Goal: Task Accomplishment & Management: Manage account settings

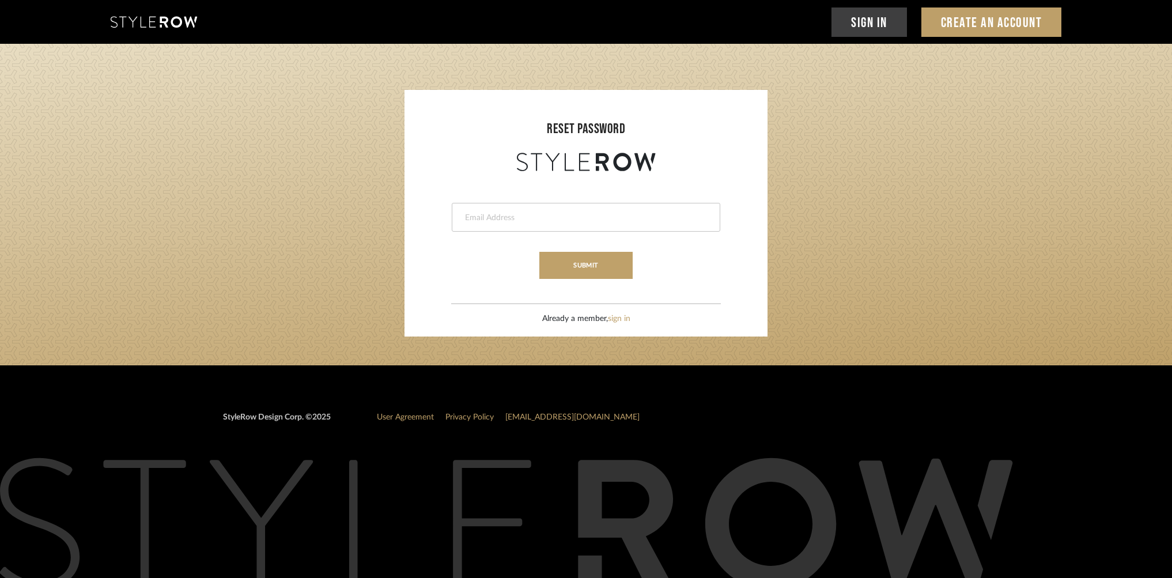
click at [866, 19] on link "Sign In" at bounding box center [868, 21] width 75 height 29
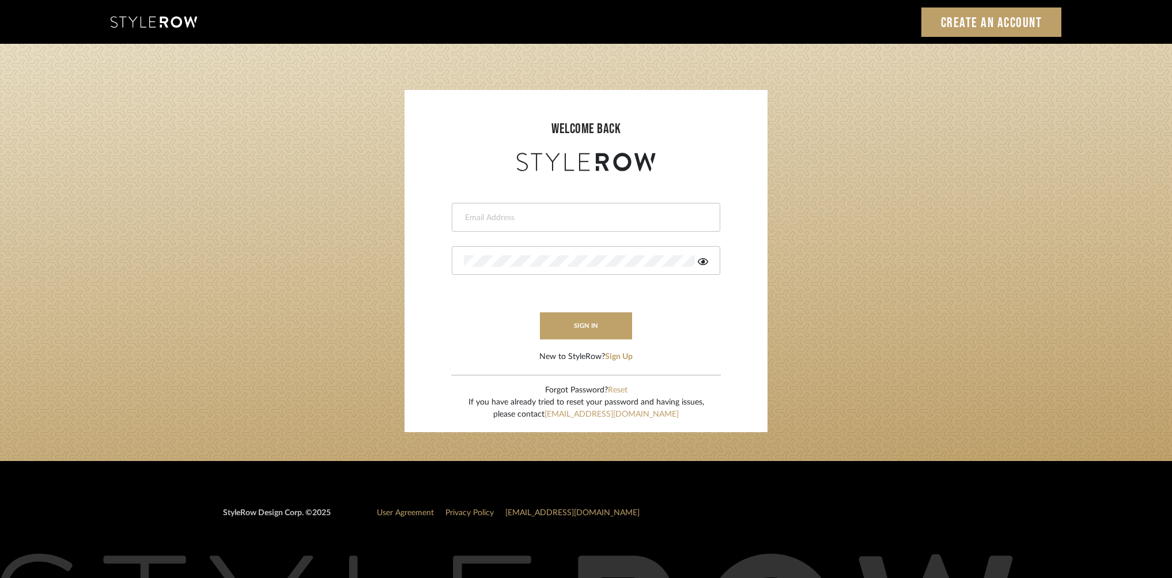
type input "valeryhuffenus@hotmail.com"
click at [580, 326] on button "sign in" at bounding box center [586, 325] width 92 height 27
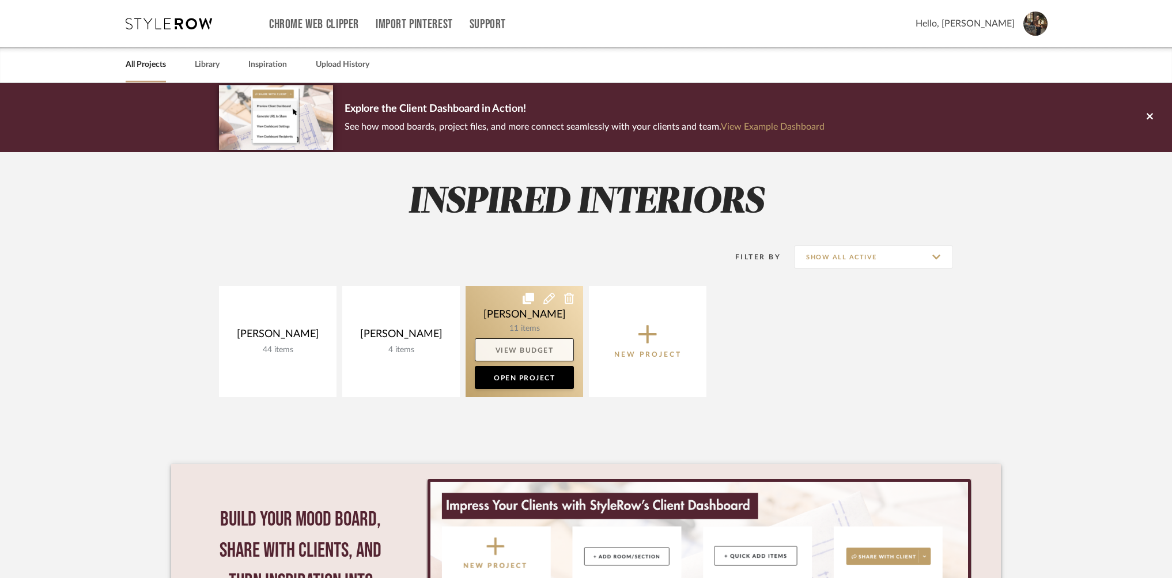
click at [535, 345] on link "View Budget" at bounding box center [524, 349] width 99 height 23
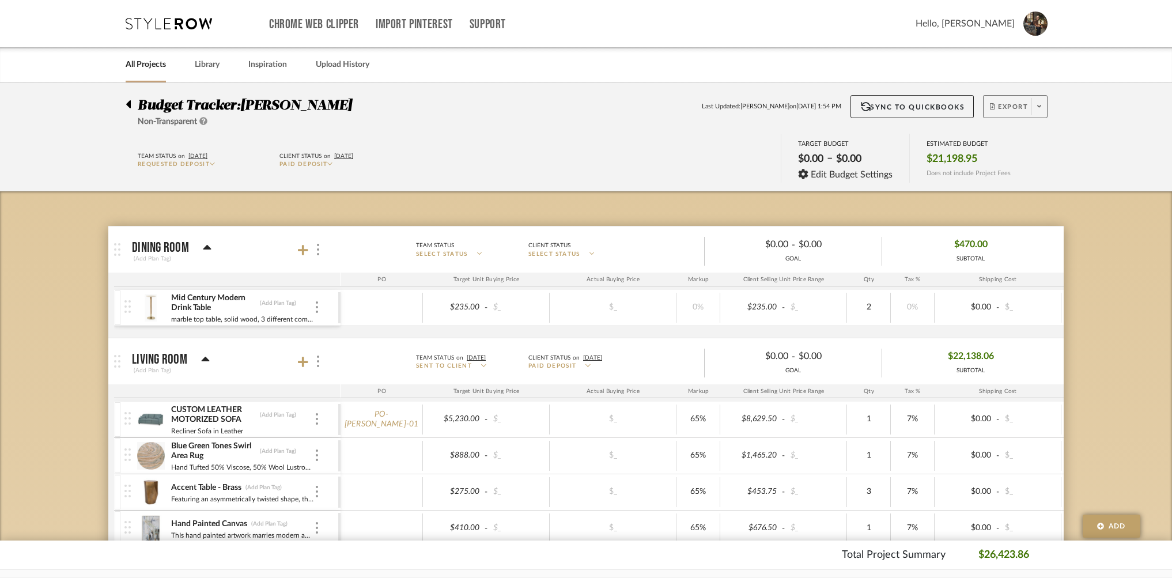
click at [1040, 105] on icon at bounding box center [1039, 106] width 4 height 6
click at [1020, 140] on span "Export PDF" at bounding box center [1036, 140] width 86 height 10
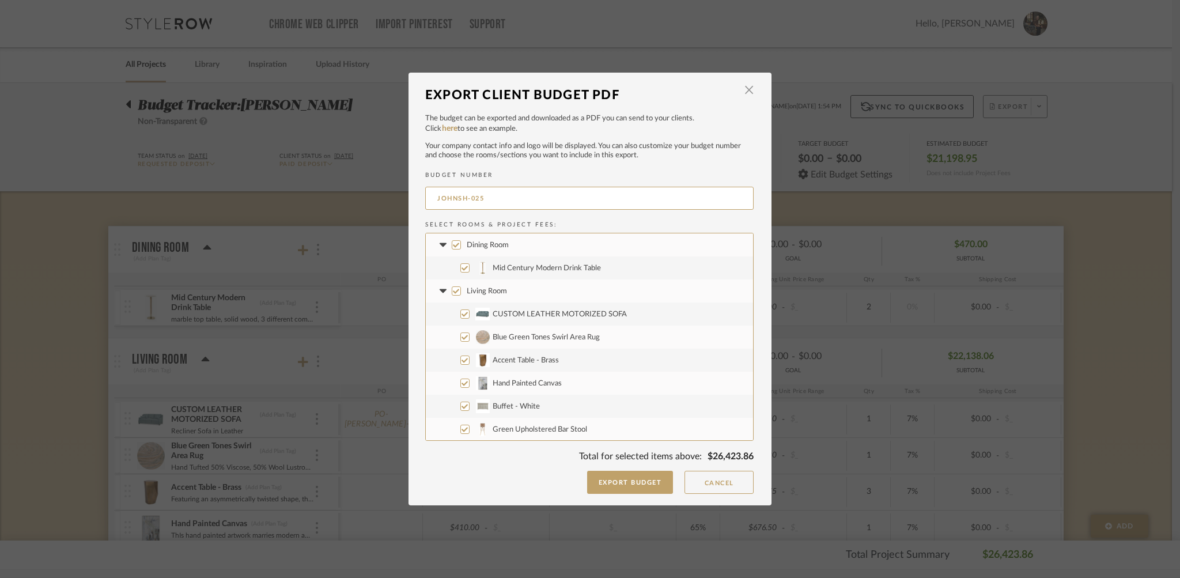
scroll to position [0, 1]
click at [452, 290] on input "Living Room" at bounding box center [456, 290] width 9 height 9
checkbox input "false"
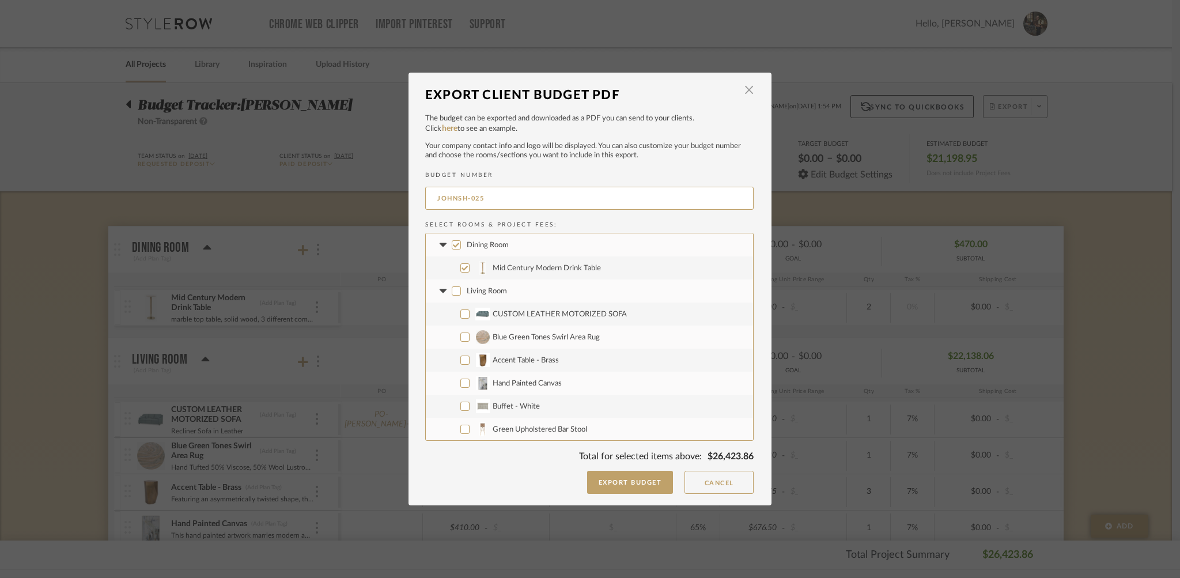
checkbox input "false"
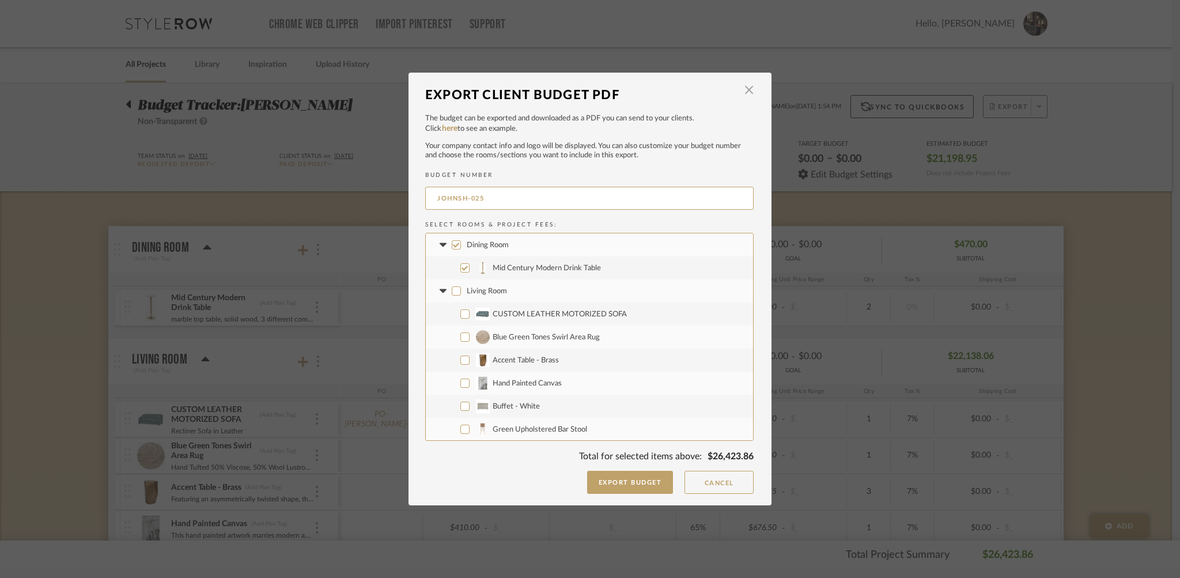
checkbox input "false"
click at [453, 406] on input "Project Fees" at bounding box center [456, 405] width 9 height 9
checkbox input "false"
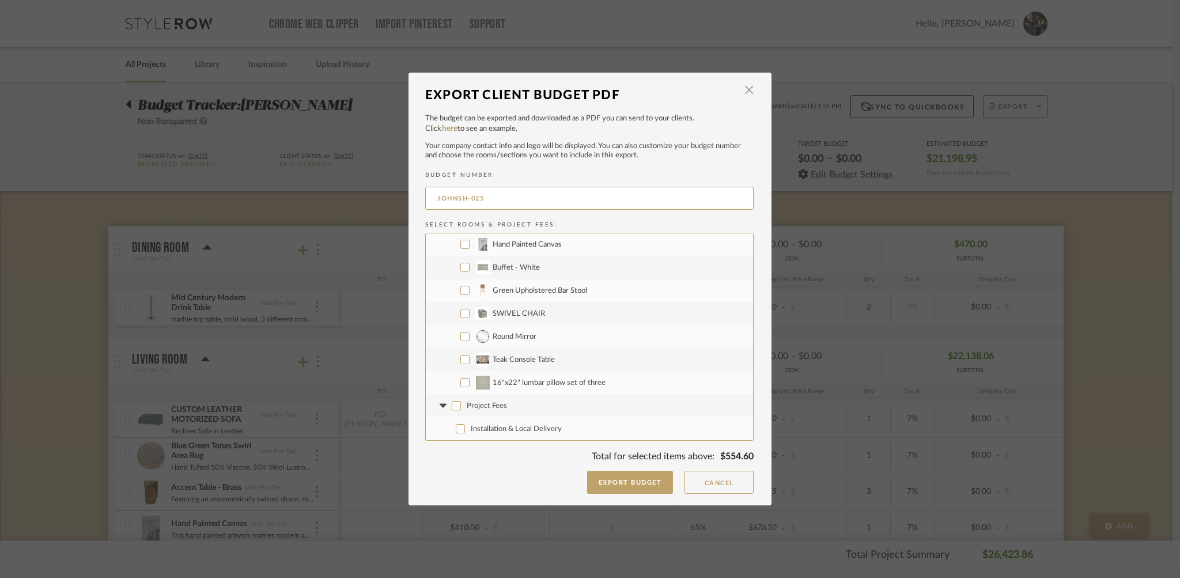
checkbox input "false"
click at [508, 269] on span "Mid Century Modern Drink Table" at bounding box center [547, 267] width 108 height 7
click at [470, 269] on input "Mid Century Modern Drink Table" at bounding box center [464, 267] width 9 height 9
checkbox input "false"
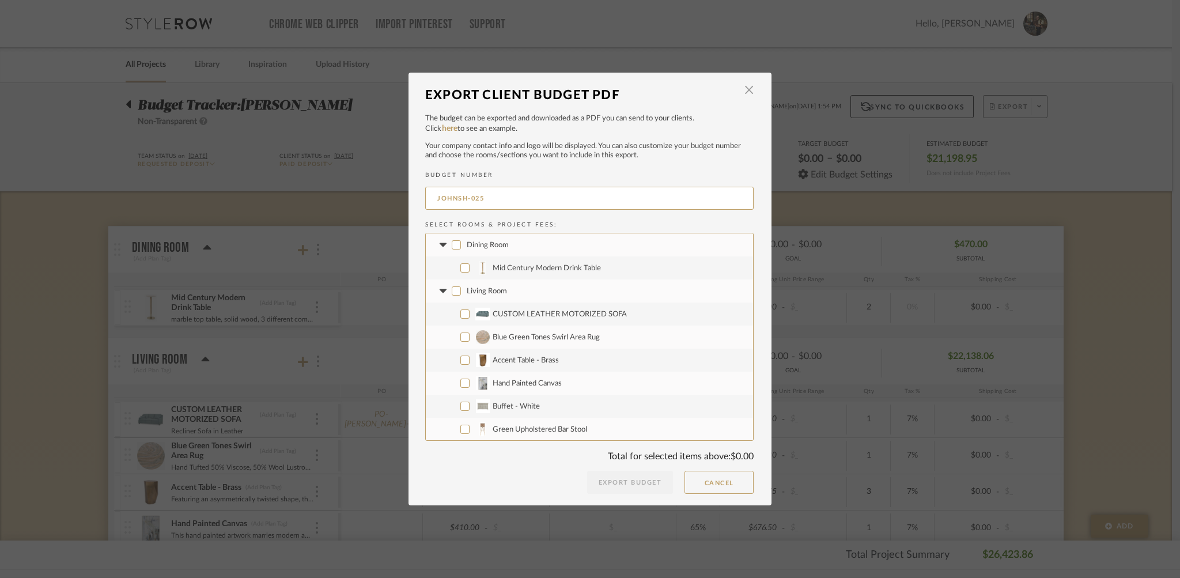
click at [452, 244] on input "Dining Room" at bounding box center [456, 244] width 9 height 9
checkbox input "true"
click at [744, 91] on span "button" at bounding box center [748, 90] width 23 height 23
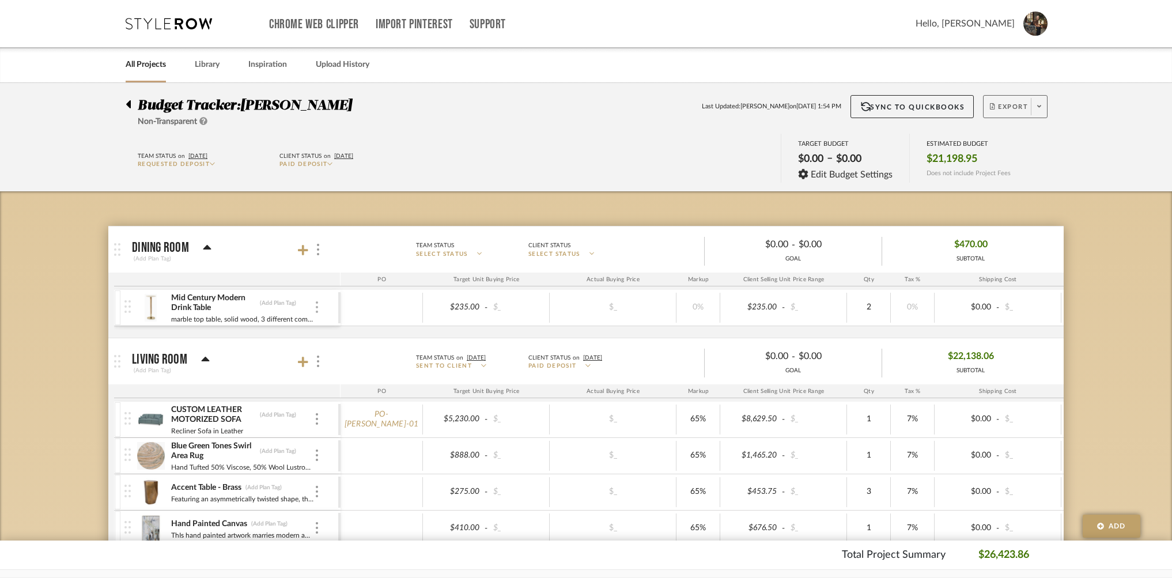
click at [316, 307] on img at bounding box center [317, 307] width 2 height 12
click at [358, 332] on span "Manage Item" at bounding box center [373, 333] width 69 height 10
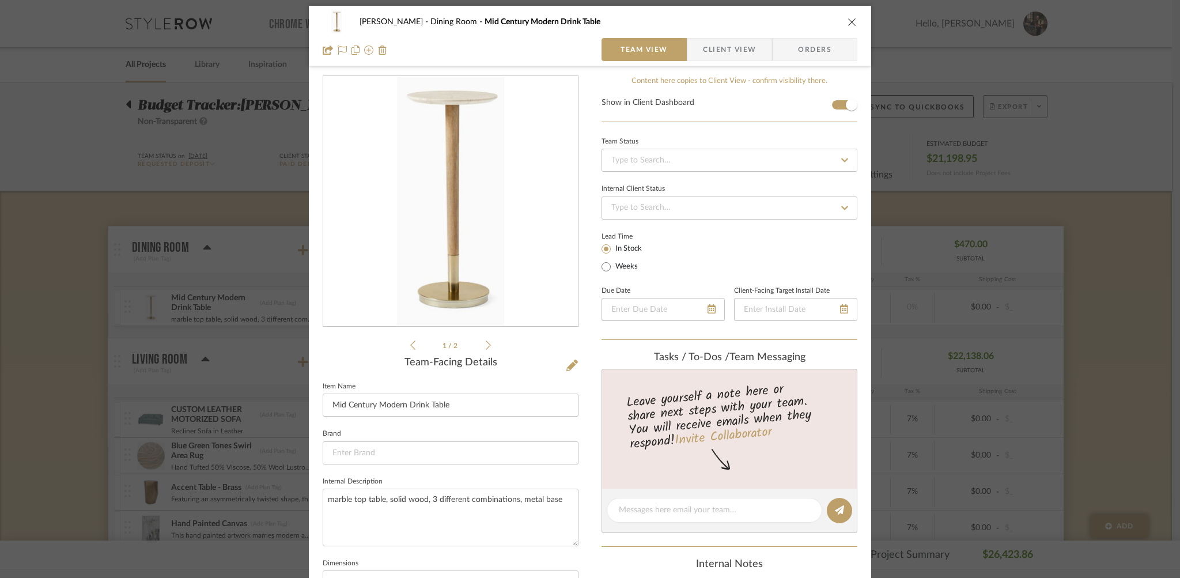
scroll to position [3, 0]
click at [566, 369] on icon at bounding box center [572, 365] width 12 height 12
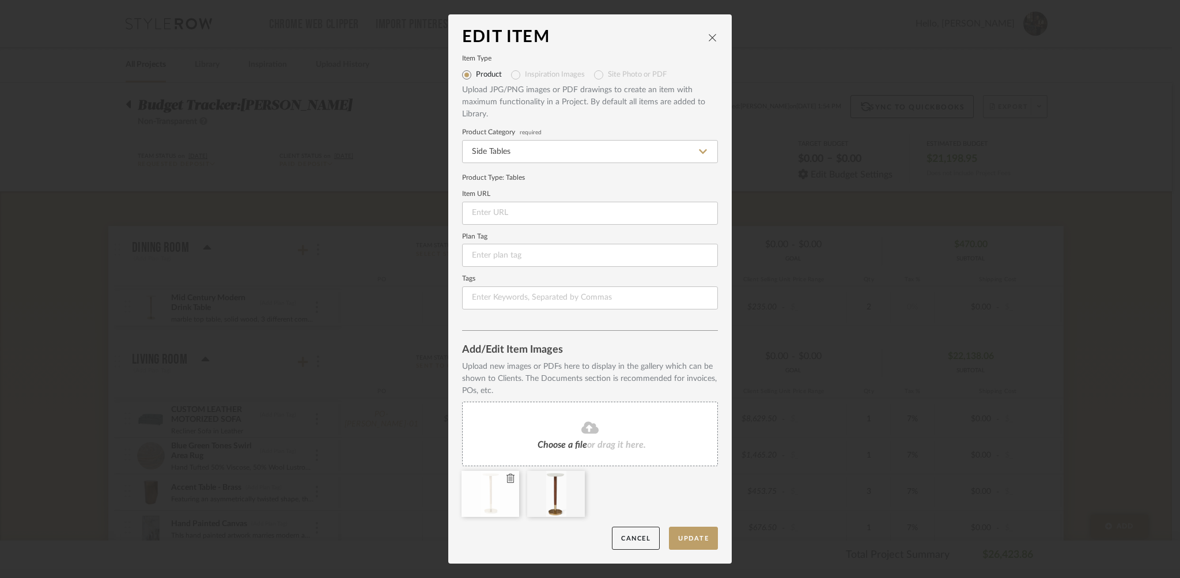
click at [508, 478] on icon at bounding box center [510, 478] width 8 height 9
click at [684, 537] on button "Update" at bounding box center [693, 539] width 49 height 24
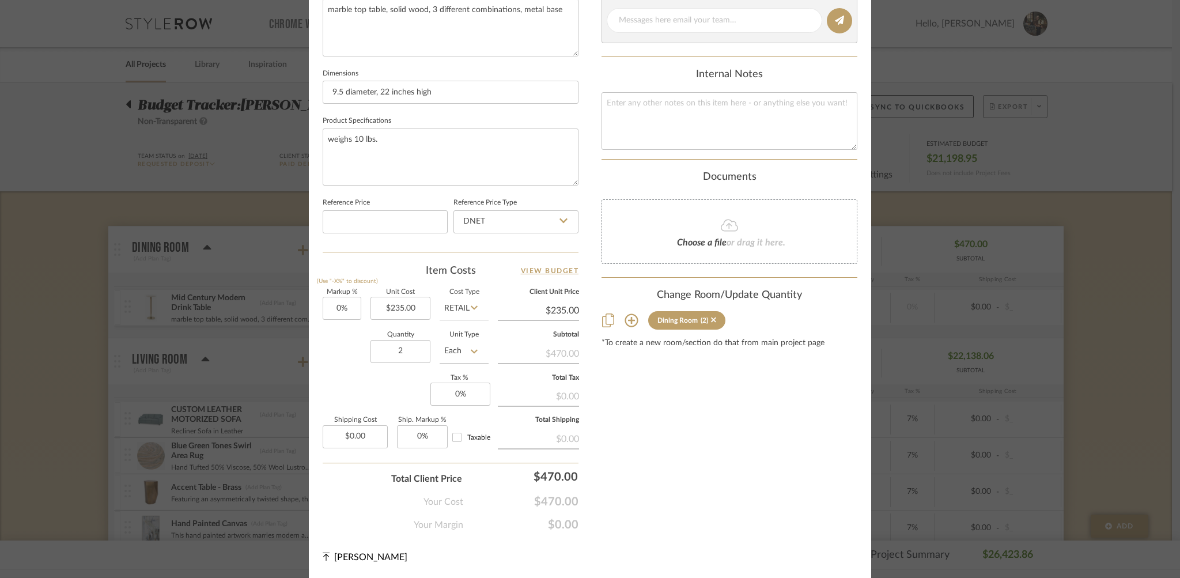
scroll to position [492, 0]
type input "0"
click at [455, 394] on input "0" at bounding box center [460, 394] width 60 height 23
click at [466, 395] on input "0" at bounding box center [460, 394] width 60 height 23
type input "7.0%"
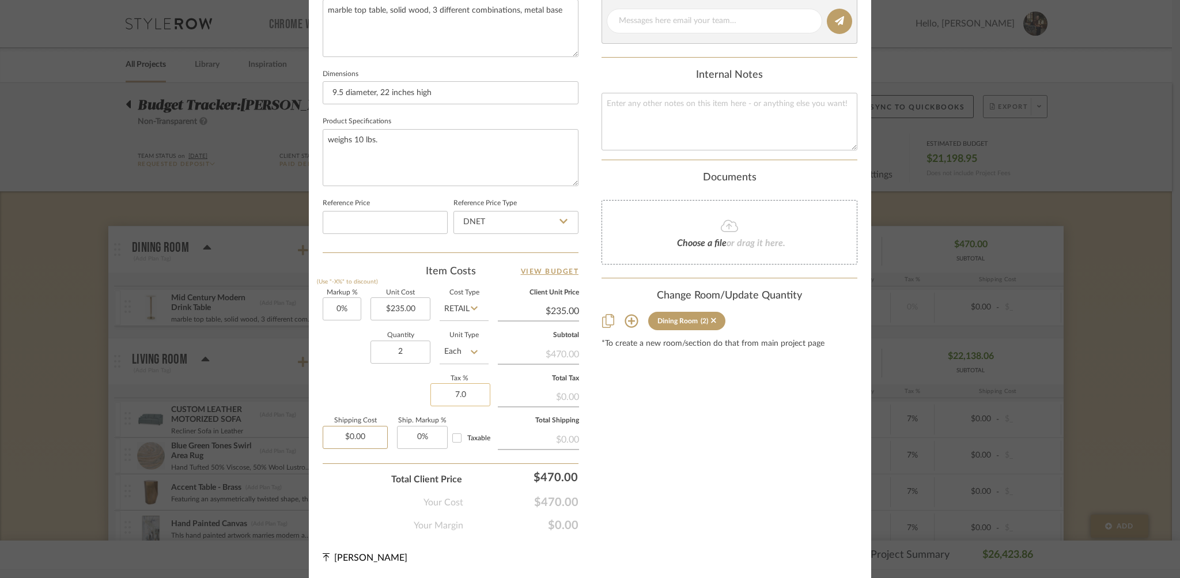
type input "0.00"
type input "7%"
type input "$0.00"
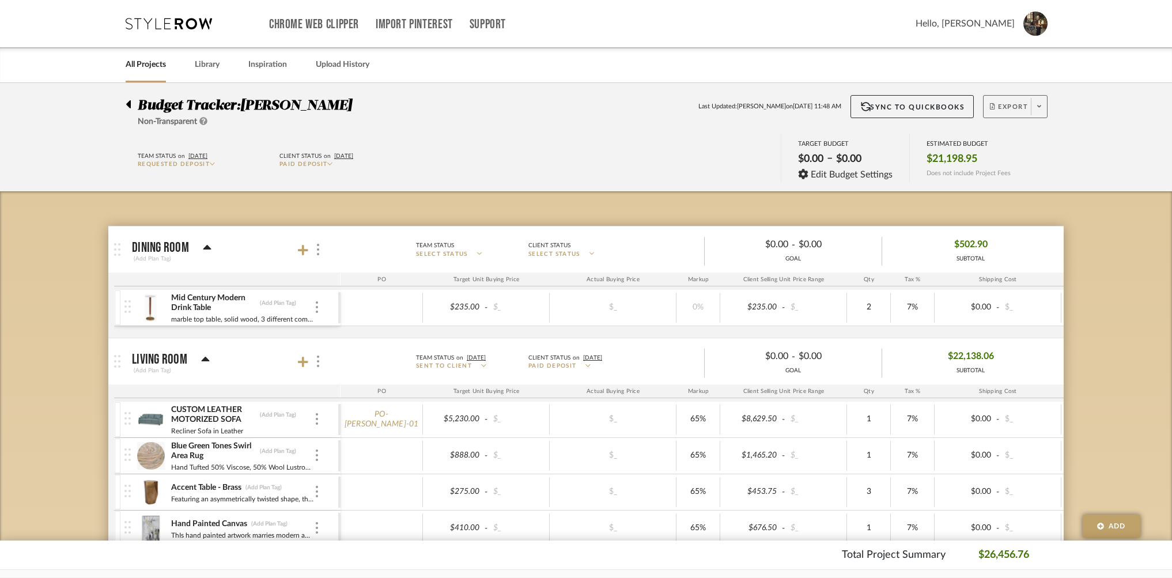
click at [147, 66] on link "All Projects" at bounding box center [146, 65] width 40 height 16
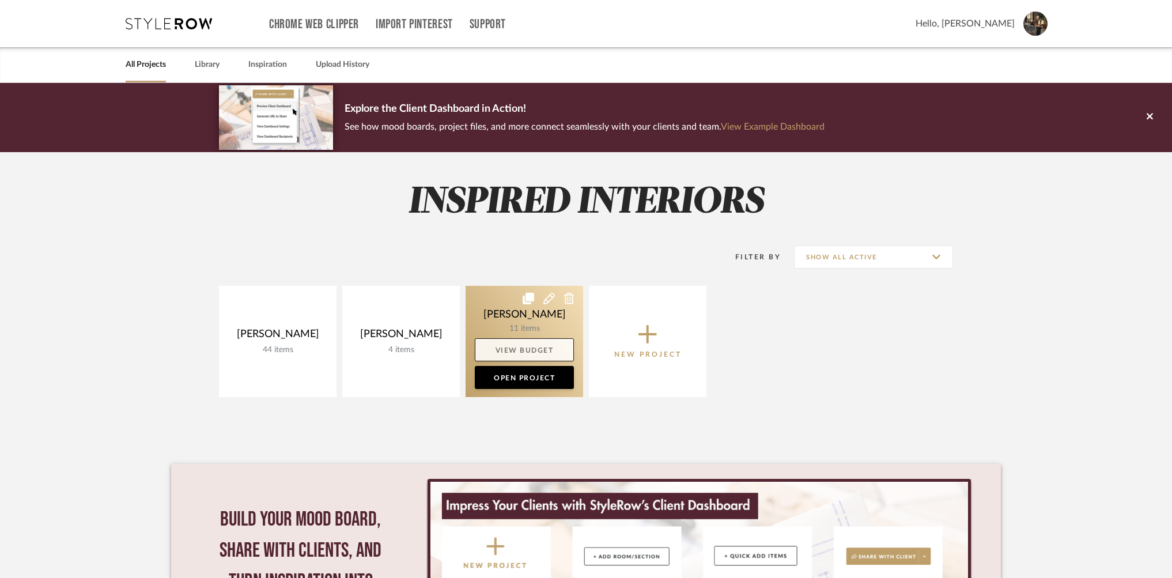
click at [508, 348] on link "View Budget" at bounding box center [524, 349] width 99 height 23
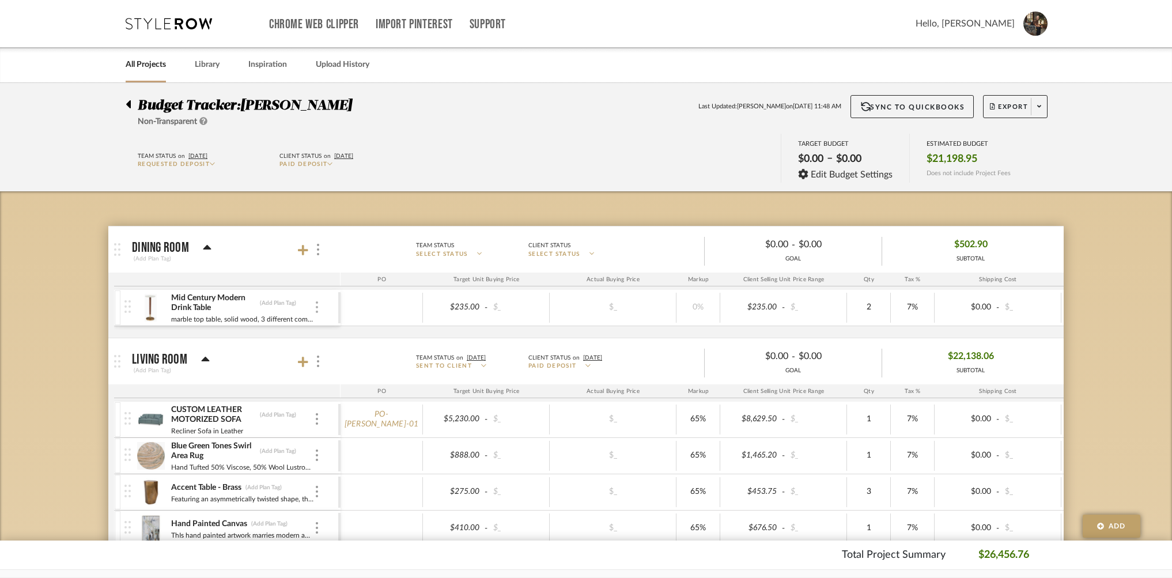
click at [319, 304] on div at bounding box center [317, 307] width 6 height 13
click at [1070, 167] on div at bounding box center [586, 289] width 1172 height 578
click at [1041, 108] on span at bounding box center [1039, 106] width 16 height 17
click at [1038, 136] on span "Export PDF" at bounding box center [1036, 140] width 86 height 10
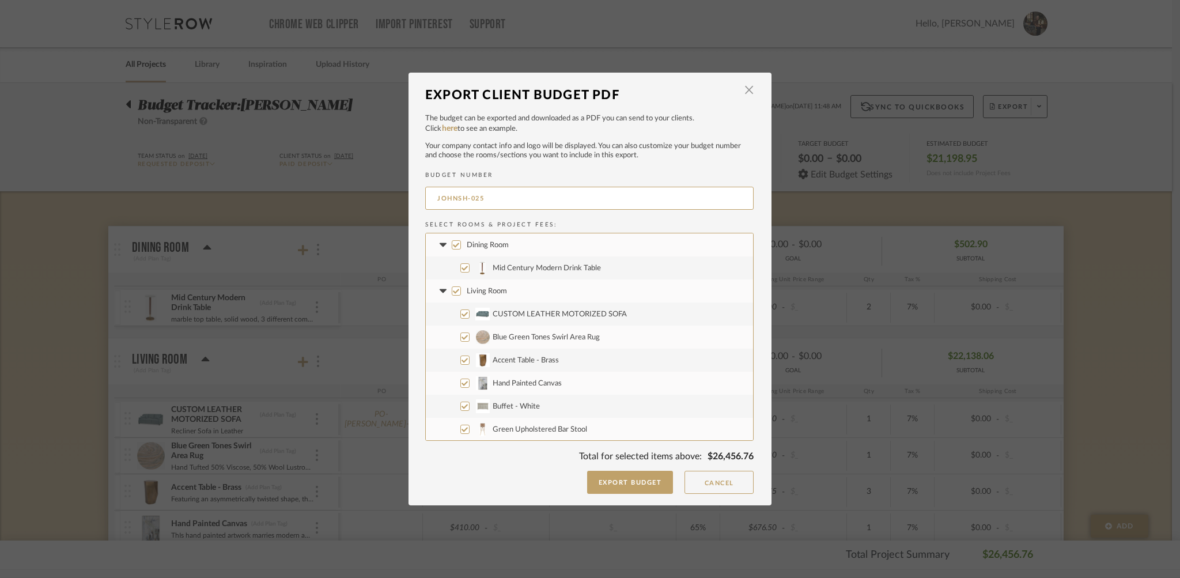
drag, startPoint x: 453, startPoint y: 291, endPoint x: 486, endPoint y: 323, distance: 46.0
click at [453, 292] on input "Living Room" at bounding box center [456, 290] width 9 height 9
checkbox input "false"
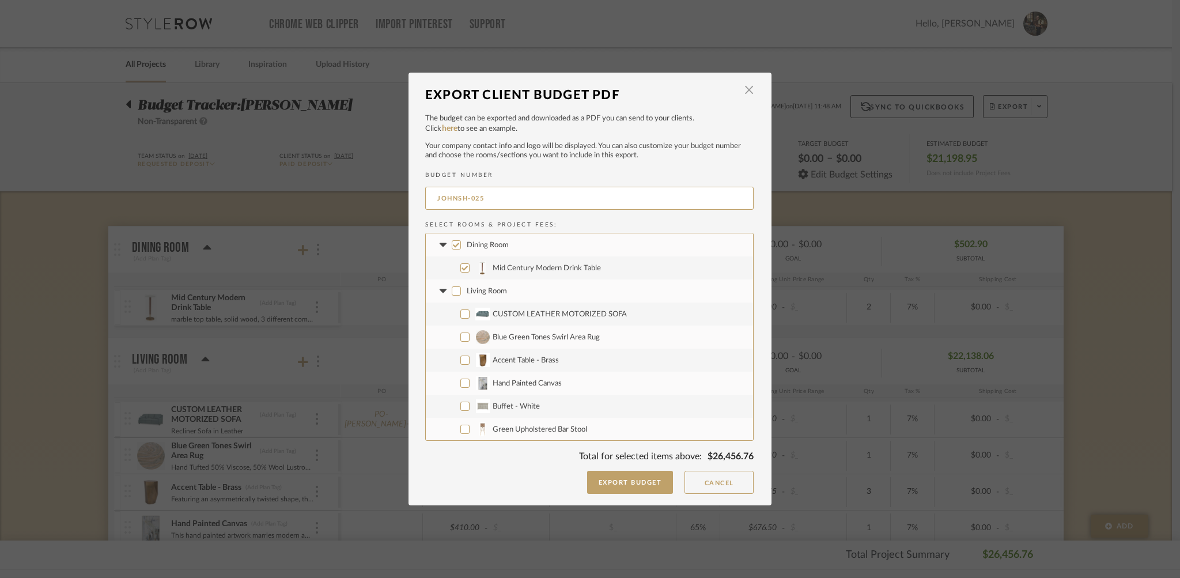
checkbox input "false"
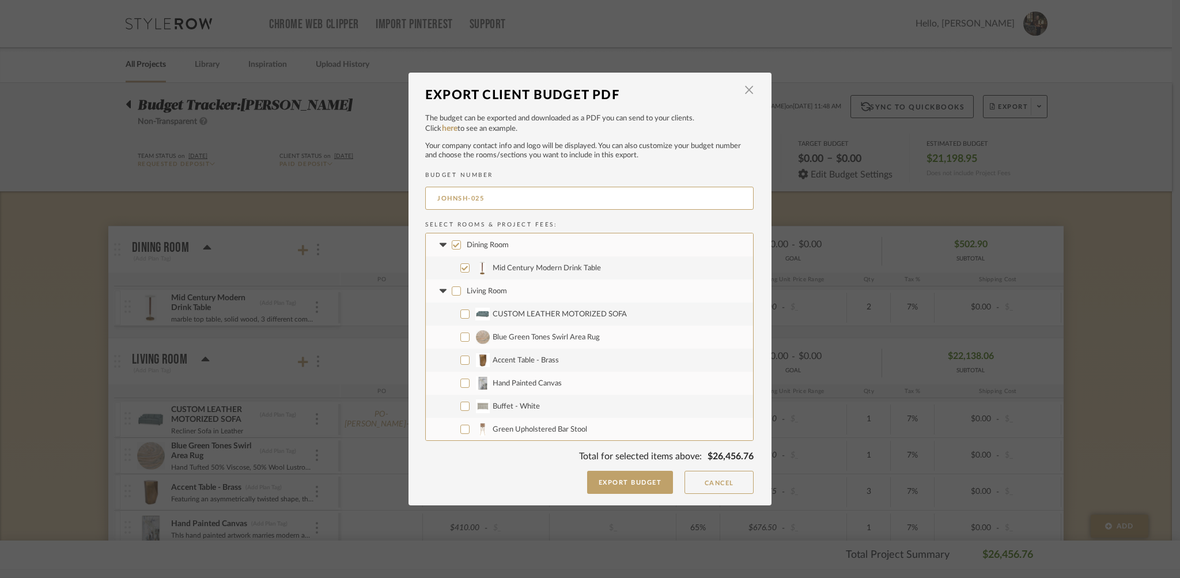
checkbox input "false"
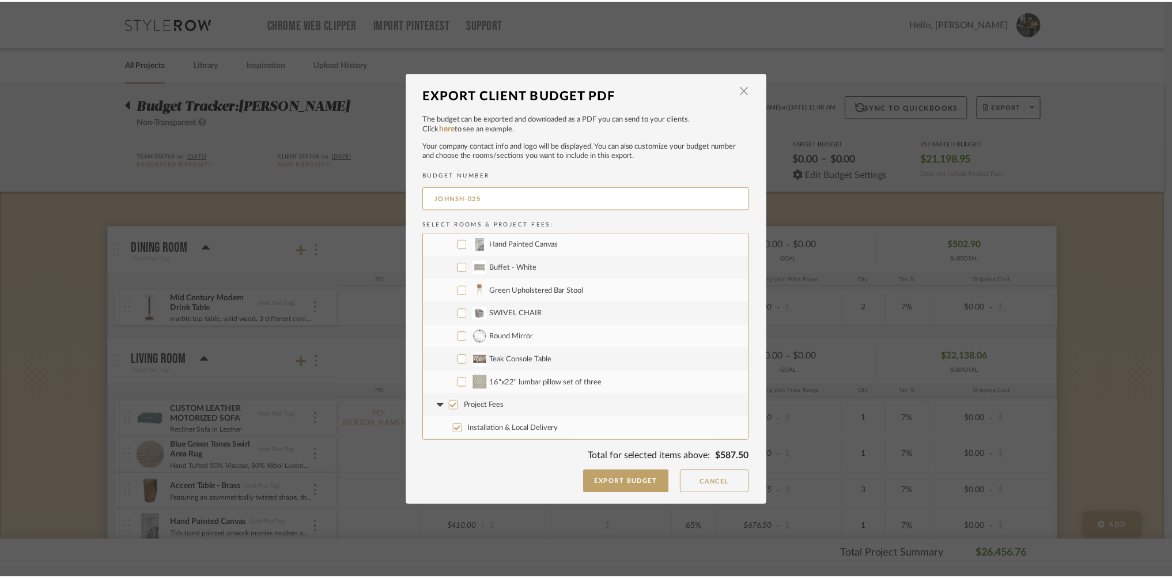
scroll to position [139, 0]
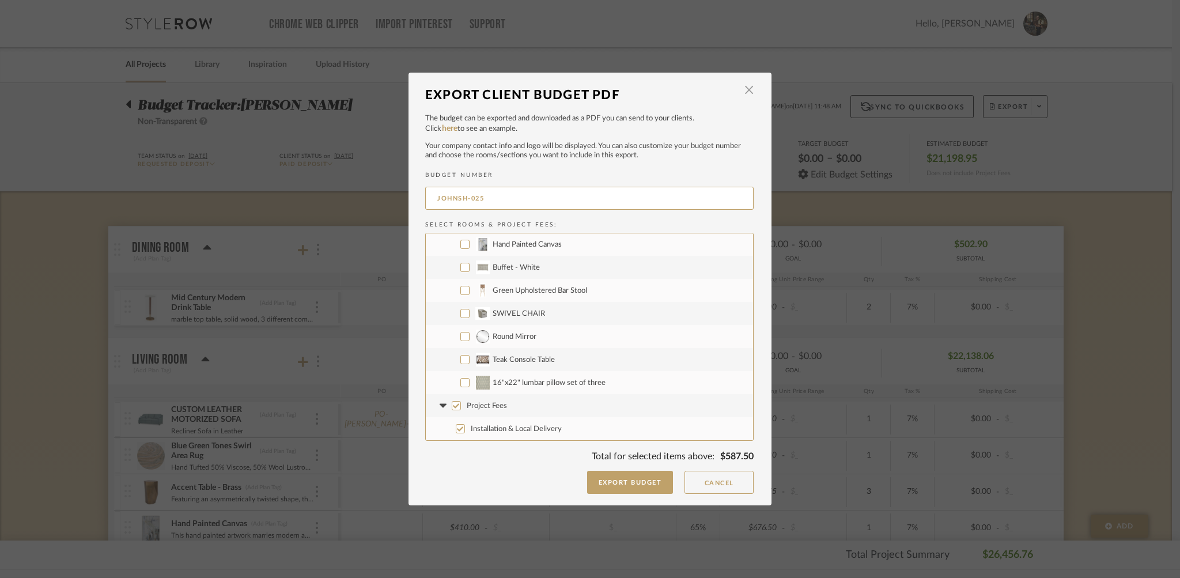
click at [454, 405] on input "Project Fees" at bounding box center [456, 405] width 9 height 9
checkbox input "false"
click at [615, 481] on button "Export Budget" at bounding box center [630, 482] width 86 height 23
